Goal: Task Accomplishment & Management: Use online tool/utility

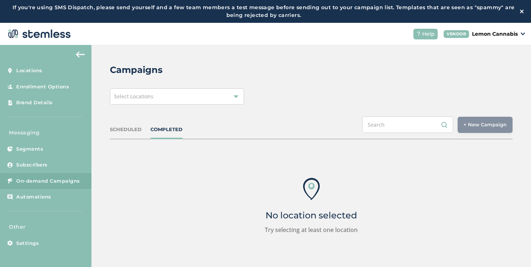
click at [225, 96] on div "Select Locations" at bounding box center [177, 97] width 134 height 16
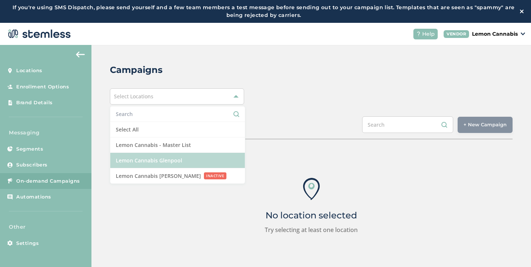
click at [191, 160] on li "Lemon Cannabis Glenpool" at bounding box center [177, 160] width 135 height 15
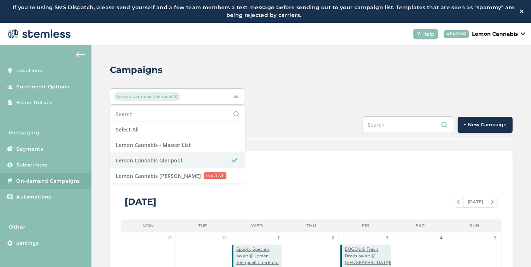
click at [297, 127] on div "SCHEDULED COMPLETED + New Campaign" at bounding box center [311, 128] width 403 height 23
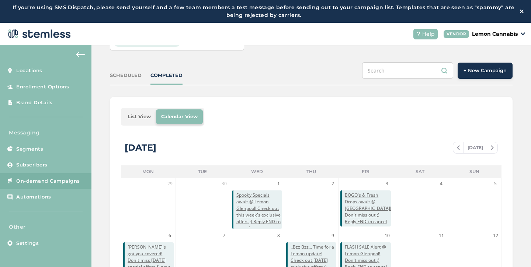
scroll to position [45, 0]
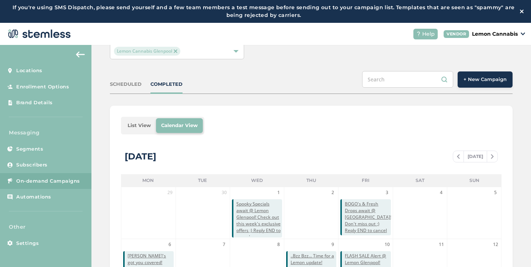
click at [466, 79] on span "+ New Campaign" at bounding box center [485, 79] width 43 height 7
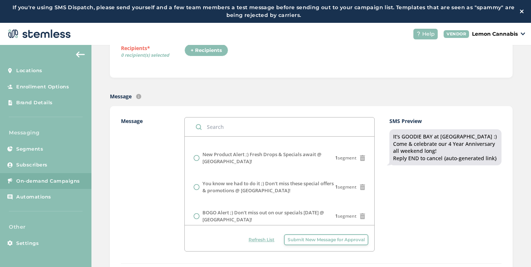
scroll to position [162, 0]
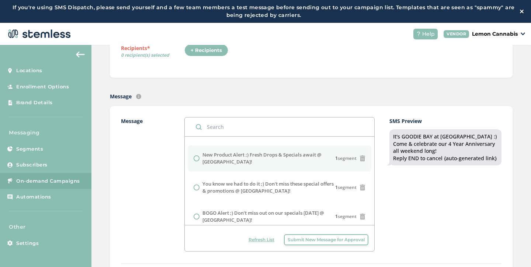
click at [227, 157] on label "New Product Alert ;) Fresh Drops & Specials await @ [GEOGRAPHIC_DATA]!" at bounding box center [269, 159] width 133 height 14
radio input "false"
radio input "true"
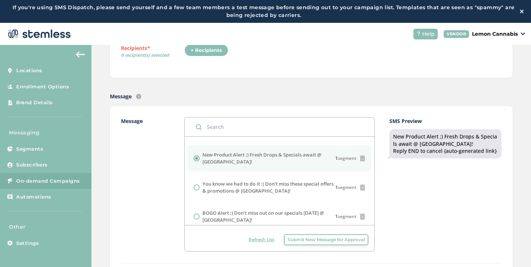
click at [400, 213] on div "SMS Preview New Product Alert ;) Fresh Drops & Specials await @ [GEOGRAPHIC_DAT…" at bounding box center [446, 184] width 112 height 135
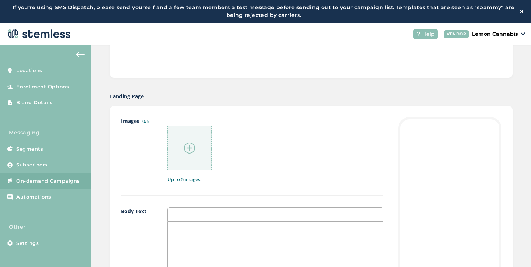
scroll to position [342, 0]
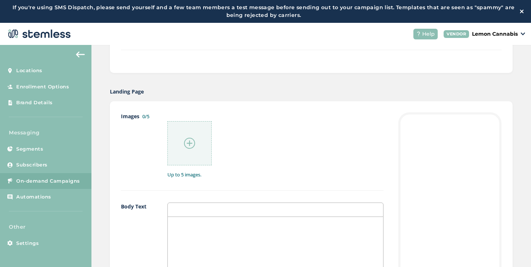
click at [189, 140] on img at bounding box center [189, 143] width 11 height 11
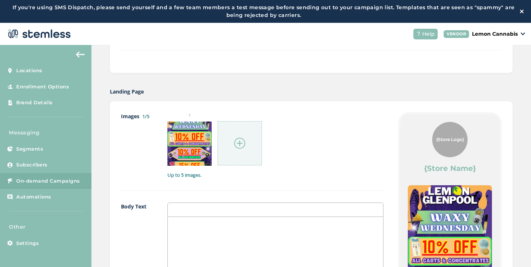
click at [239, 145] on img at bounding box center [239, 143] width 11 height 11
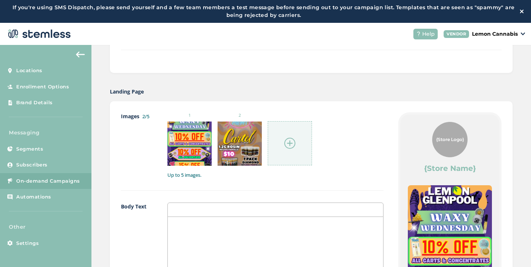
click at [296, 149] on div at bounding box center [290, 143] width 44 height 44
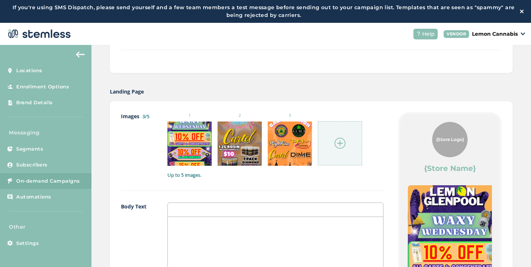
click at [335, 145] on img at bounding box center [340, 143] width 11 height 11
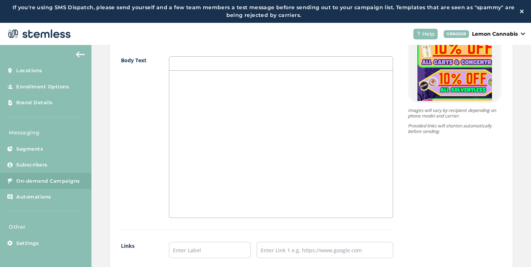
scroll to position [549, 0]
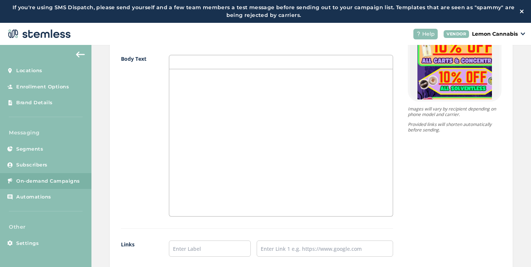
click at [243, 153] on div at bounding box center [281, 142] width 224 height 147
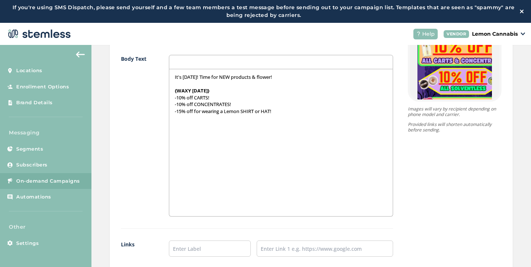
scroll to position [0, 0]
click at [178, 98] on p "-10% off CARTS!" at bounding box center [281, 97] width 213 height 7
click at [176, 97] on p "-10% off CARTS!" at bounding box center [281, 97] width 213 height 7
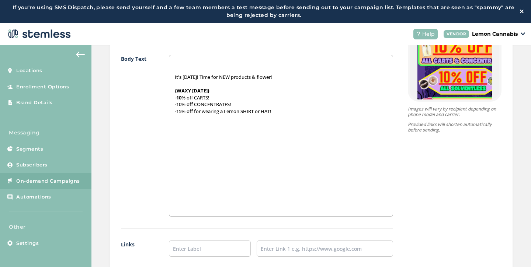
click at [177, 104] on p "-10% off CONCENTRATES!" at bounding box center [281, 104] width 213 height 7
click at [177, 111] on p "-15% off for wearing a Lemon SHIRT or HAT!" at bounding box center [281, 111] width 213 height 7
click at [281, 111] on p "- 15 % off for wearing a Lemon SHIRT or HAT!" at bounding box center [281, 111] width 213 height 7
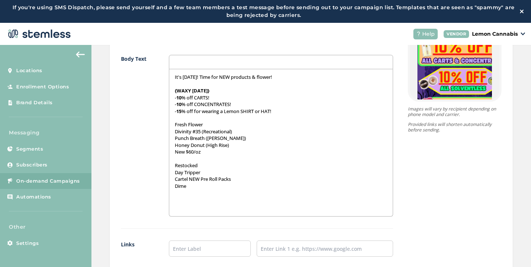
click at [169, 124] on div "It's [DATE]! Time for NEW products & flower! {WAXY [DATE]} - 10 % off CARTS! - …" at bounding box center [281, 142] width 224 height 147
click at [204, 125] on p "{Fresh Flower" at bounding box center [281, 124] width 213 height 7
drag, startPoint x: 204, startPoint y: 125, endPoint x: 168, endPoint y: 124, distance: 36.2
click at [169, 124] on div "It's [DATE]! Time for NEW products & flower! {WAXY [DATE]} - 10 % off CARTS! - …" at bounding box center [281, 142] width 224 height 147
click at [172, 167] on div "It's [DATE]! Time for NEW products & flower! {WAXY [DATE]} - 10 % off CARTS! - …" at bounding box center [281, 142] width 224 height 147
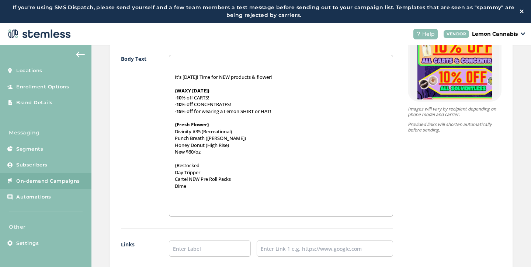
click at [201, 164] on p "{Restocked" at bounding box center [281, 165] width 213 height 7
drag, startPoint x: 202, startPoint y: 166, endPoint x: 166, endPoint y: 166, distance: 35.8
click at [169, 166] on div "It's [DATE]! Time for NEW products & flower! {WAXY [DATE]} - 10 % off CARTS! - …" at bounding box center [281, 143] width 225 height 148
click at [169, 132] on div "It's [DATE]! Time for NEW products & flower! {WAXY [DATE]} - 10 % off CARTS! - …" at bounding box center [281, 142] width 224 height 147
click at [171, 140] on div "It's [DATE]! Time for NEW products & flower! {WAXY [DATE]} - 10 % off CARTS! - …" at bounding box center [281, 142] width 224 height 147
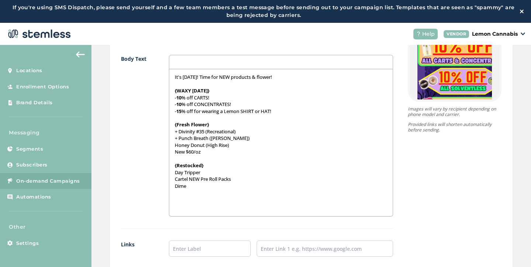
click at [170, 148] on div "It's [DATE]! Time for NEW products & flower! {WAXY [DATE]} - 10 % off CARTS! - …" at bounding box center [281, 142] width 224 height 147
click at [170, 155] on div "It's [DATE]! Time for NEW products & flower! {WAXY [DATE]} - 10 % off CARTS! - …" at bounding box center [281, 142] width 224 height 147
click at [171, 172] on div "It's [DATE]! Time for NEW products & flower! {WAXY [DATE]} - 10 % off CARTS! - …" at bounding box center [281, 142] width 224 height 147
click at [169, 179] on div "It's [DATE]! Time for NEW products & flower! {WAXY [DATE]} - 10 % off CARTS! - …" at bounding box center [281, 142] width 224 height 147
click at [169, 187] on div "It's [DATE]! Time for NEW products & flower! {WAXY [DATE]} - 10 % off CARTS! - …" at bounding box center [281, 142] width 224 height 147
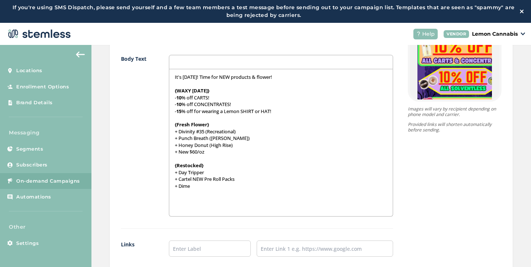
click at [196, 179] on p "+ Cartel NEW Pre Roll Packs" at bounding box center [281, 179] width 213 height 7
click at [198, 186] on p "+ Dime" at bounding box center [281, 186] width 213 height 7
click at [175, 196] on p at bounding box center [281, 199] width 213 height 7
click at [175, 193] on p at bounding box center [281, 193] width 213 height 7
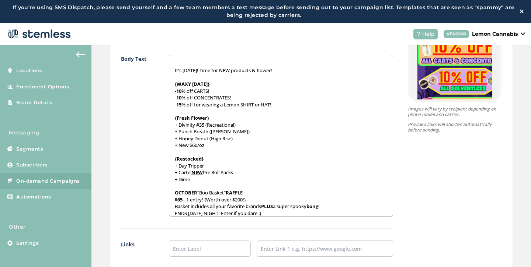
scroll to position [11, 0]
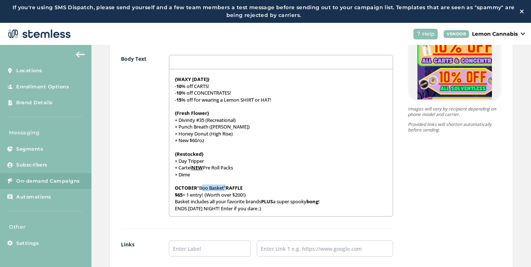
drag, startPoint x: 197, startPoint y: 189, endPoint x: 222, endPoint y: 189, distance: 25.1
click at [222, 189] on p "OCTOBER “Boo Basket” RAFFLE" at bounding box center [281, 188] width 213 height 7
drag, startPoint x: 206, startPoint y: 196, endPoint x: 244, endPoint y: 197, distance: 38.4
click at [244, 197] on p "$65 = 1 entry! {Worth over $200!}" at bounding box center [281, 195] width 213 height 7
click at [241, 195] on p "$65 = 1 entry! {Worth over $200!}" at bounding box center [281, 195] width 213 height 7
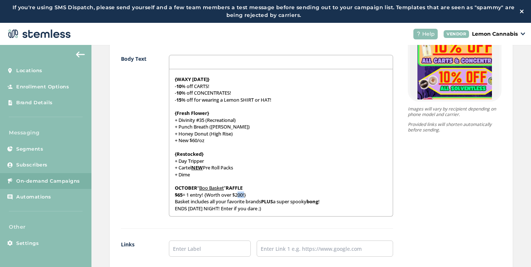
click at [241, 195] on p "$65 = 1 entry! {Worth over $200!}" at bounding box center [281, 195] width 213 height 7
click at [236, 196] on p "$65 = 1 entry! {Worth over $200!}" at bounding box center [281, 195] width 213 height 7
drag, startPoint x: 234, startPoint y: 195, endPoint x: 243, endPoint y: 195, distance: 10.0
click at [243, 195] on p "$65 = 1 entry! {Worth over $200!}" at bounding box center [281, 195] width 213 height 7
drag, startPoint x: 228, startPoint y: 201, endPoint x: 259, endPoint y: 202, distance: 31.4
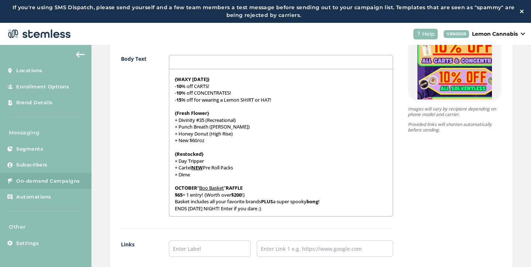
click at [259, 202] on p "Basket includes all your favorite brands PLUS a super spooky bong !" at bounding box center [281, 201] width 213 height 7
drag, startPoint x: 227, startPoint y: 202, endPoint x: 261, endPoint y: 204, distance: 34.4
click at [261, 204] on p "Basket includes all your favorite brands PLUS a super spooky bong !" at bounding box center [281, 201] width 213 height 7
drag, startPoint x: 172, startPoint y: 209, endPoint x: 231, endPoint y: 210, distance: 59.4
click at [231, 210] on p "ENDS [DATE] NIGHT! Enter if you dare ;)" at bounding box center [281, 208] width 213 height 7
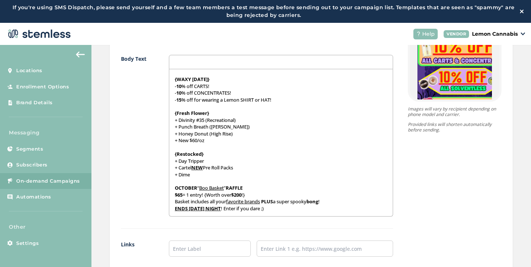
click at [291, 207] on p "ENDS [DATE] NIGHT ! Enter if you dare ;)" at bounding box center [281, 208] width 213 height 7
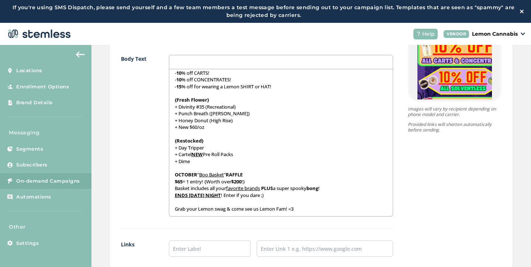
scroll to position [0, 0]
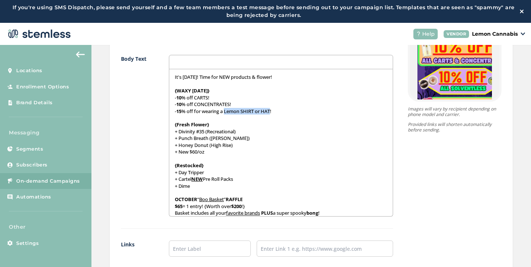
drag, startPoint x: 224, startPoint y: 111, endPoint x: 269, endPoint y: 111, distance: 45.4
click at [269, 111] on p "- 15 % off for wearing a Lemon SHIRT or HAT!" at bounding box center [281, 111] width 213 height 7
click at [277, 111] on p "- 15 % off for wearing a Lemon SHIRT or HAT !" at bounding box center [281, 111] width 213 height 7
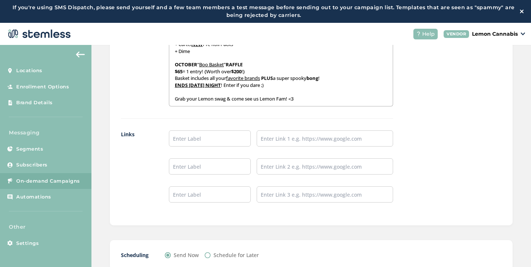
scroll to position [664, 0]
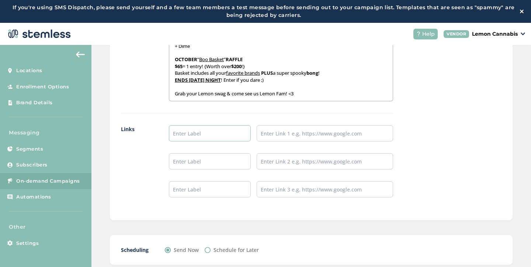
click at [203, 137] on input "text" at bounding box center [210, 133] width 82 height 16
type input "Place an Order!"
click at [211, 166] on input "text" at bounding box center [210, 161] width 82 height 16
type input "Leave a Review!"
click at [217, 193] on input "text" at bounding box center [210, 190] width 82 height 16
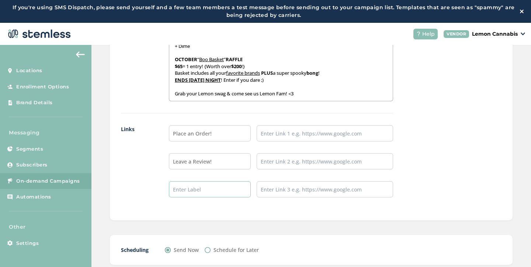
type input "Follow our IG!"
click at [289, 133] on input "text" at bounding box center [325, 133] width 137 height 16
type input "[URL][DOMAIN_NAME]"
click at [298, 163] on input "text" at bounding box center [325, 161] width 137 height 16
type input "[URL][DOMAIN_NAME]"
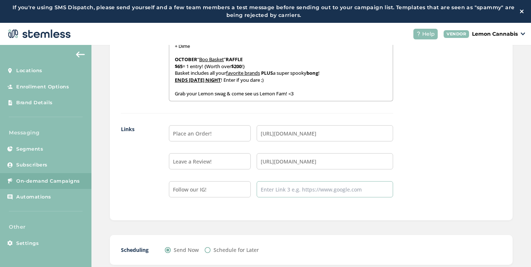
click at [300, 191] on input "text" at bounding box center [325, 190] width 137 height 16
type input "[URL][DOMAIN_NAME]"
click at [305, 203] on div "Place an Order! [URL][DOMAIN_NAME] Leave a Review! [URL][DOMAIN_NAME] Follow ou…" at bounding box center [281, 167] width 225 height 84
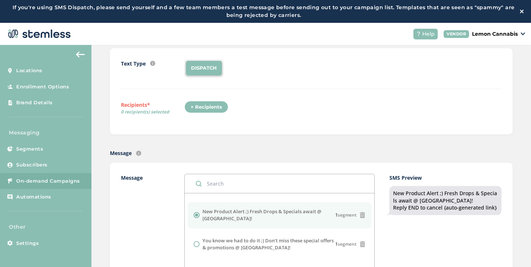
scroll to position [68, 0]
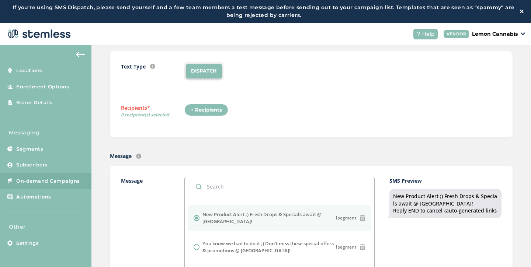
click at [210, 111] on div "+ Recipients" at bounding box center [206, 110] width 44 height 13
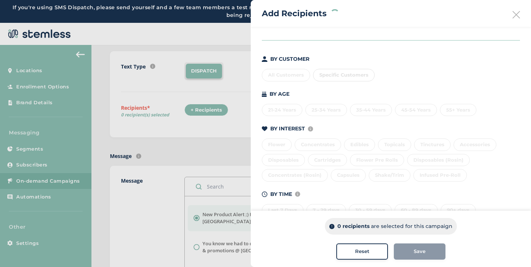
scroll to position [77, 0]
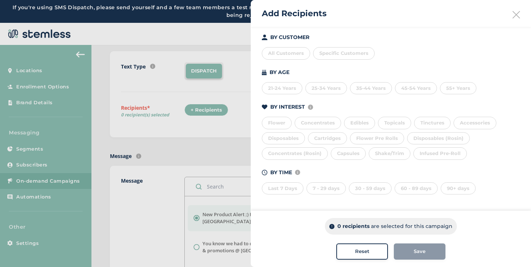
click at [283, 193] on div "Last 7 Days" at bounding box center [283, 189] width 42 height 13
click at [322, 187] on div "7 - 29 days" at bounding box center [326, 189] width 39 height 13
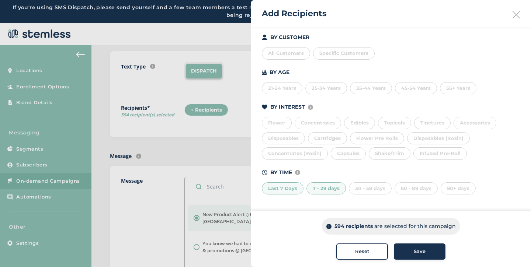
click at [361, 190] on div "30 - 59 days" at bounding box center [370, 189] width 43 height 13
click at [402, 191] on div "60 - 89 days" at bounding box center [416, 189] width 43 height 13
click at [414, 250] on span "Save" at bounding box center [420, 251] width 12 height 7
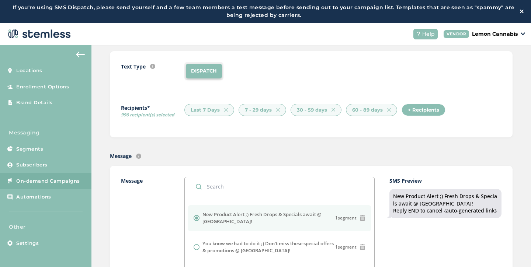
click at [418, 111] on div "+ Recipients" at bounding box center [424, 110] width 44 height 13
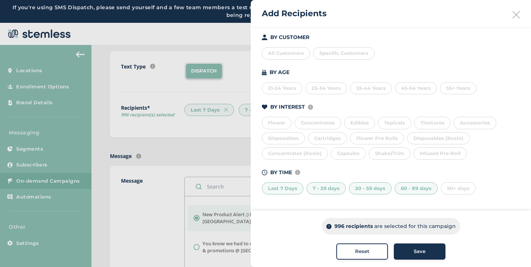
click at [352, 52] on span "Specific Customers" at bounding box center [343, 53] width 49 height 6
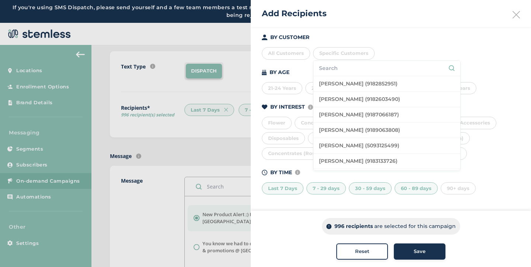
click at [350, 71] on input "text" at bounding box center [387, 69] width 136 height 8
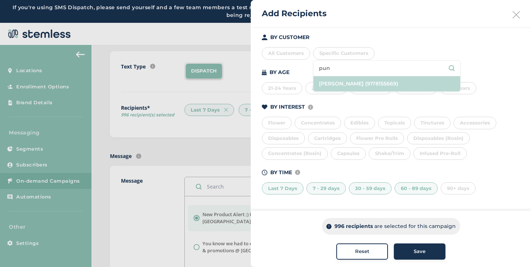
click at [349, 84] on li "[PERSON_NAME] (9178155669)" at bounding box center [387, 83] width 147 height 15
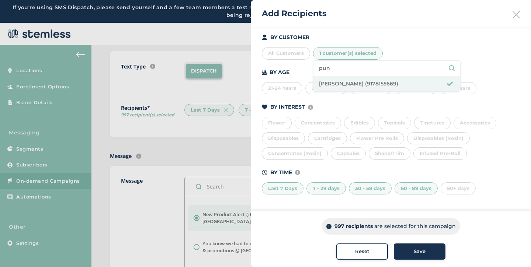
click at [329, 67] on input "pun" at bounding box center [387, 69] width 136 height 8
type input "p"
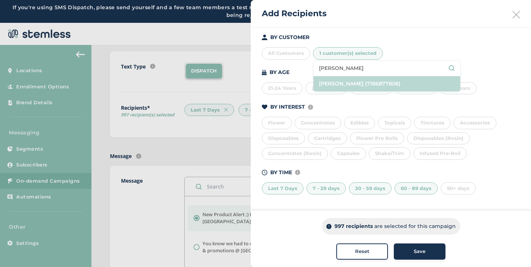
click at [341, 82] on li "[PERSON_NAME] (7186877808)" at bounding box center [387, 83] width 147 height 15
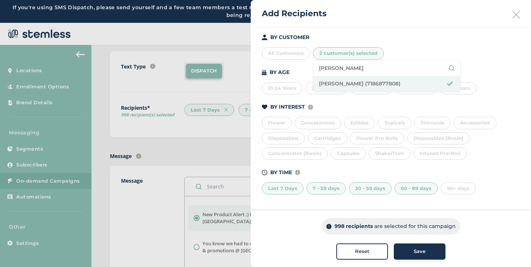
click at [341, 70] on input "[PERSON_NAME]" at bounding box center [387, 69] width 136 height 8
type input "l"
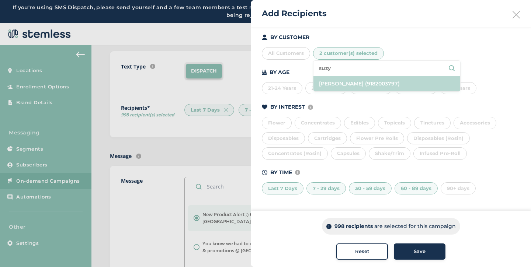
click at [345, 84] on li "[PERSON_NAME] (9182003797)" at bounding box center [387, 83] width 147 height 15
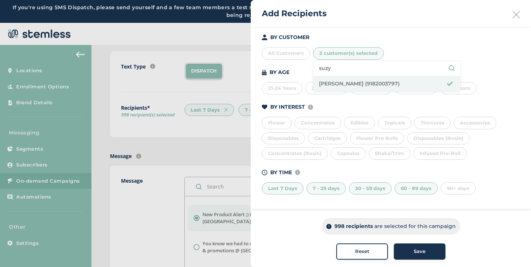
click at [340, 68] on input "suzy" at bounding box center [387, 69] width 136 height 8
type input "s"
type input "[PERSON_NAME]"
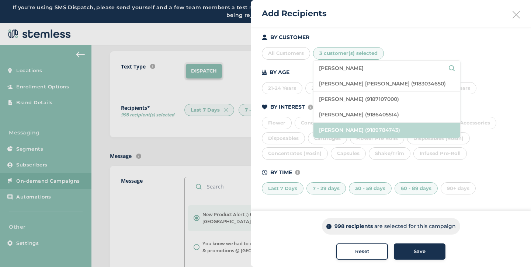
click at [340, 131] on li "[PERSON_NAME] (9189784743)" at bounding box center [387, 130] width 147 height 15
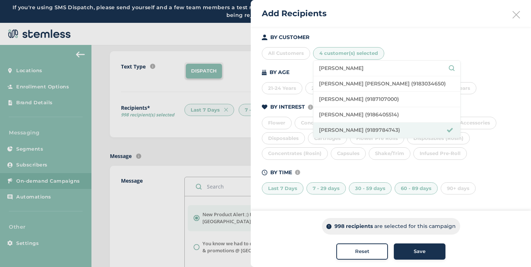
click at [346, 68] on input "[PERSON_NAME]" at bounding box center [387, 69] width 136 height 8
type input "[PERSON_NAME]"
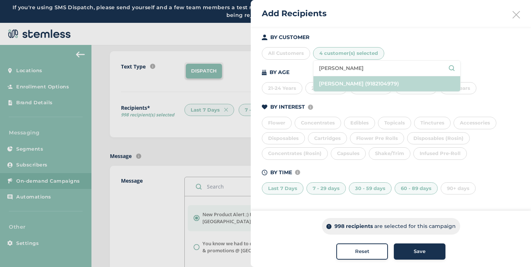
click at [351, 81] on li "[PERSON_NAME] (9182104979)" at bounding box center [387, 83] width 147 height 15
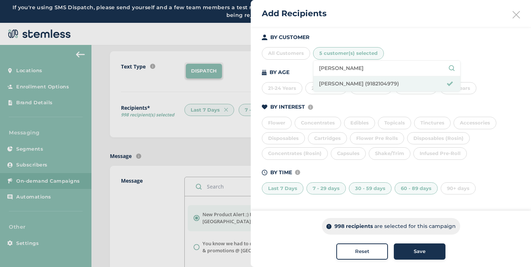
drag, startPoint x: 351, startPoint y: 67, endPoint x: 308, endPoint y: 65, distance: 42.8
click at [308, 66] on div "BY CUSTOMER All Customers 5 customer(s) selected [PERSON_NAME] [PERSON_NAME] (9…" at bounding box center [391, 114] width 258 height 161
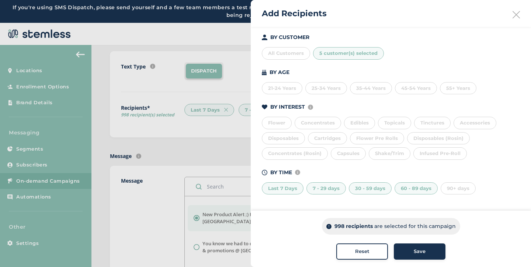
click at [323, 56] on div "5 customer(s) selected" at bounding box center [348, 53] width 71 height 13
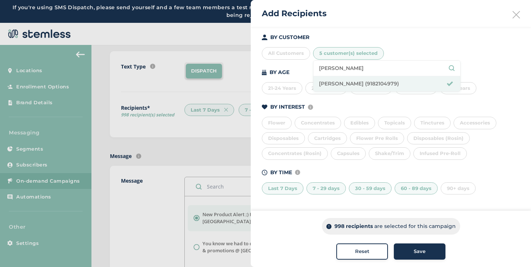
click at [354, 66] on input "[PERSON_NAME]" at bounding box center [387, 69] width 136 height 8
type input "j"
type input "[PERSON_NAME]"
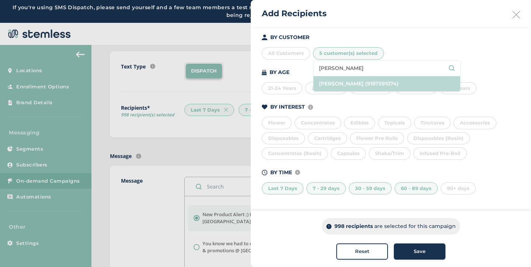
click at [353, 83] on li "[PERSON_NAME] (9187591074)" at bounding box center [387, 83] width 147 height 15
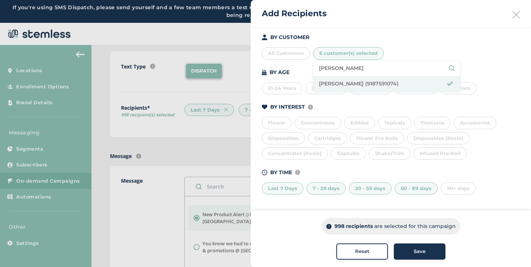
click at [467, 65] on div "BY CUSTOMER All Customers 6 customer(s) selected [PERSON_NAME] sha [PERSON_NAME…" at bounding box center [391, 114] width 258 height 161
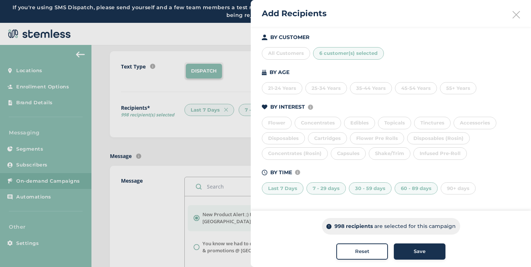
click at [411, 250] on div "Save" at bounding box center [420, 251] width 40 height 7
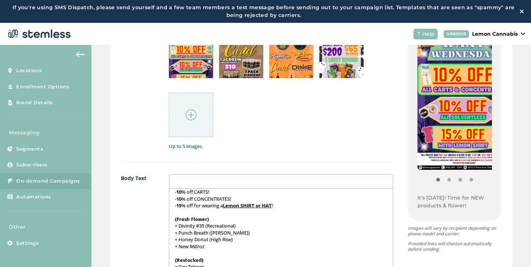
scroll to position [97, 0]
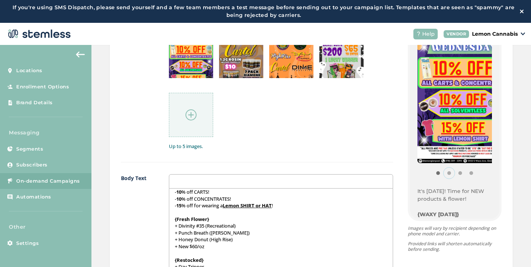
click at [444, 175] on button "Item 1" at bounding box center [449, 173] width 11 height 11
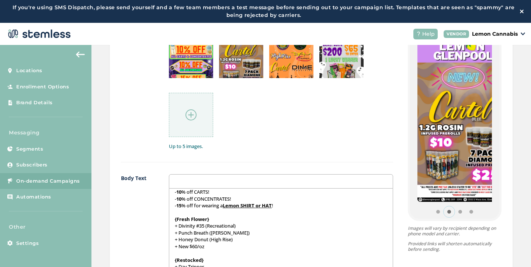
scroll to position [61, 0]
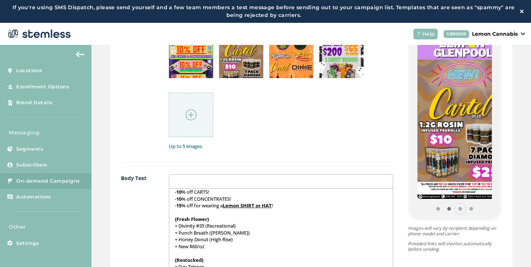
click at [455, 208] on button "Item 2" at bounding box center [460, 209] width 11 height 11
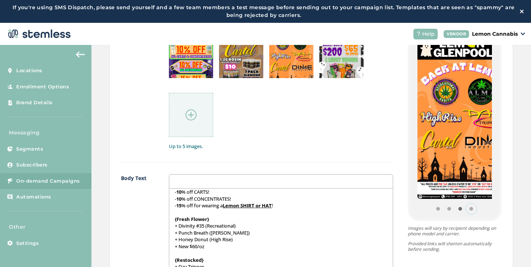
click at [466, 207] on button "Item 3" at bounding box center [471, 209] width 11 height 11
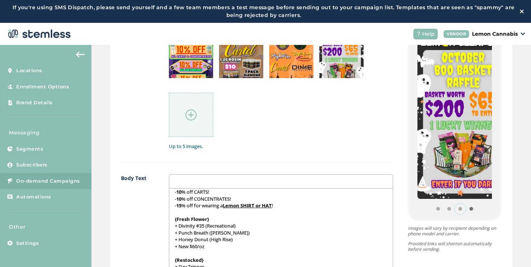
click at [455, 207] on button "Item 2" at bounding box center [460, 209] width 11 height 11
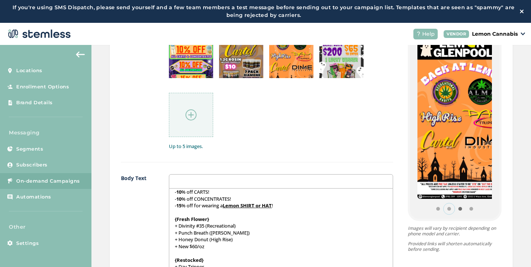
click at [444, 208] on button "Item 1" at bounding box center [449, 209] width 11 height 11
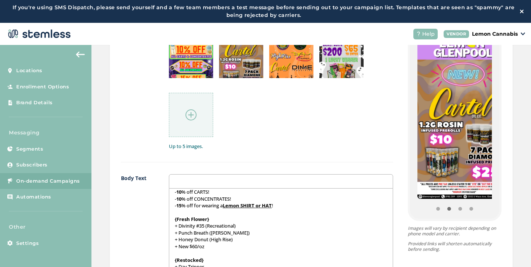
click at [371, 189] on div "It's [DATE]! Time for NEW products & flower! {WAXY [DATE]} - 10 % off CARTS! - …" at bounding box center [281, 262] width 224 height 147
click at [393, 189] on div "{Store Logo} {Store Name} It's [DATE]! Time for NEW products & flower! {WAXY [D…" at bounding box center [447, 234] width 108 height 419
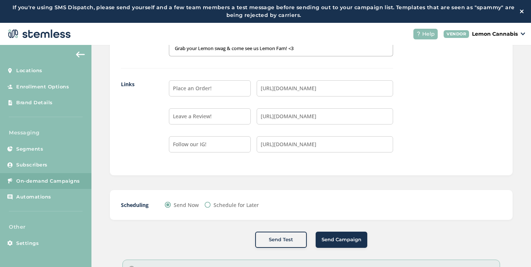
scroll to position [776, 0]
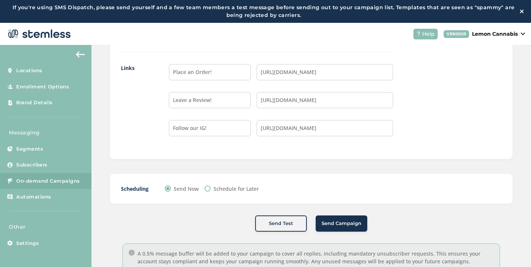
click at [208, 189] on input "Schedule for Later" at bounding box center [208, 189] width 6 height 6
radio input "true"
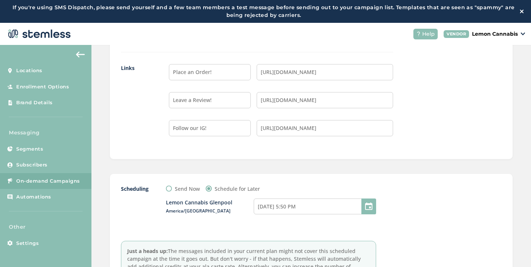
click at [368, 208] on div at bounding box center [369, 207] width 15 height 16
click at [352, 208] on input "[DATE] 5:50 PM" at bounding box center [315, 207] width 122 height 16
select select "17"
select select "50"
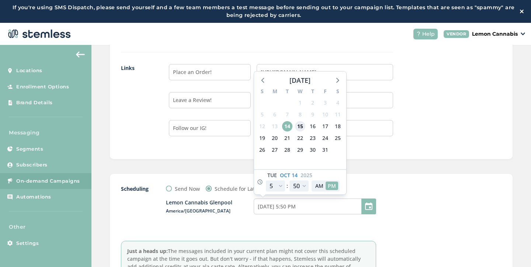
click at [302, 129] on span "15" at bounding box center [300, 126] width 10 height 10
type input "[DATE] 5:50 PM"
click at [281, 189] on select "12 1 2 3 4 5 6 7 8 9 10 11" at bounding box center [275, 186] width 19 height 11
select select "21"
type input "[DATE] 9:50 PM"
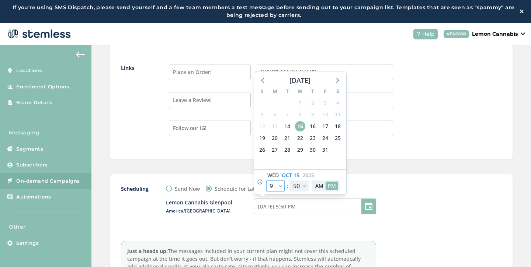
select select "21"
click at [304, 187] on select "00 05 10 15 20 25 30 35 40 45 50 55" at bounding box center [299, 186] width 19 height 11
select select "40"
type input "[DATE] 9:40 PM"
select select "40"
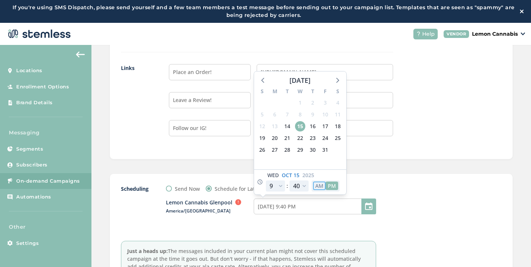
click at [318, 186] on button "AM" at bounding box center [319, 186] width 13 height 8
type input "[DATE] 9:40 AM"
select select "9"
click at [357, 183] on div "Scheduling Send Now Schedule for Later Lemon Cannabis [GEOGRAPHIC_DATA]/[GEOGRA…" at bounding box center [311, 235] width 403 height 122
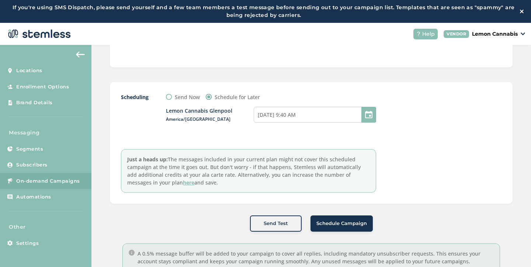
scroll to position [23, 0]
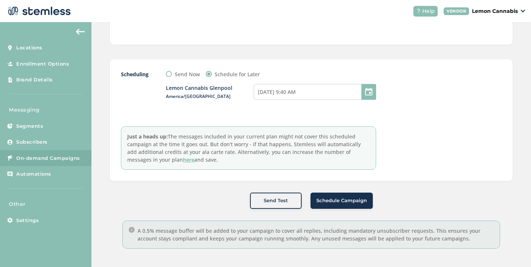
click at [354, 199] on span "Schedule Campaign" at bounding box center [342, 200] width 51 height 7
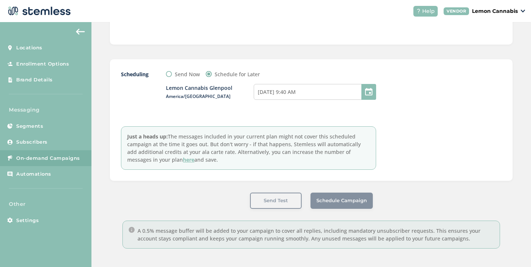
scroll to position [0, 0]
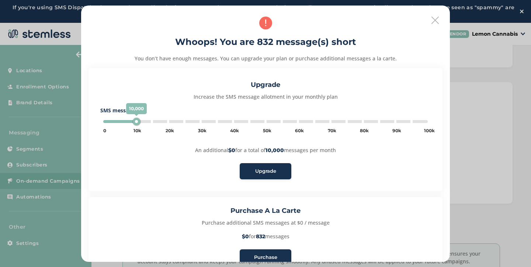
type input "5000"
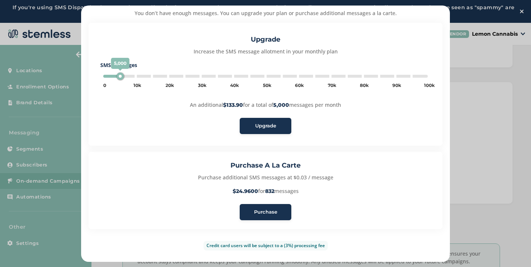
click at [270, 210] on span "Purchase" at bounding box center [265, 212] width 23 height 7
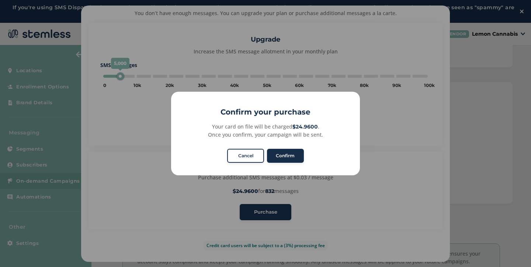
click at [281, 156] on button "Confirm" at bounding box center [285, 156] width 37 height 14
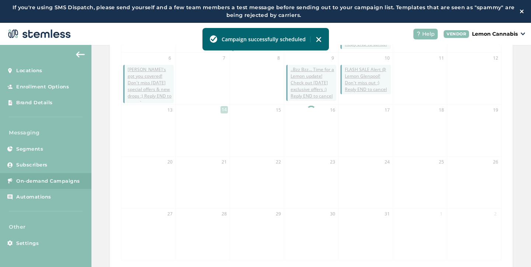
scroll to position [232, 0]
